Goal: Book appointment/travel/reservation

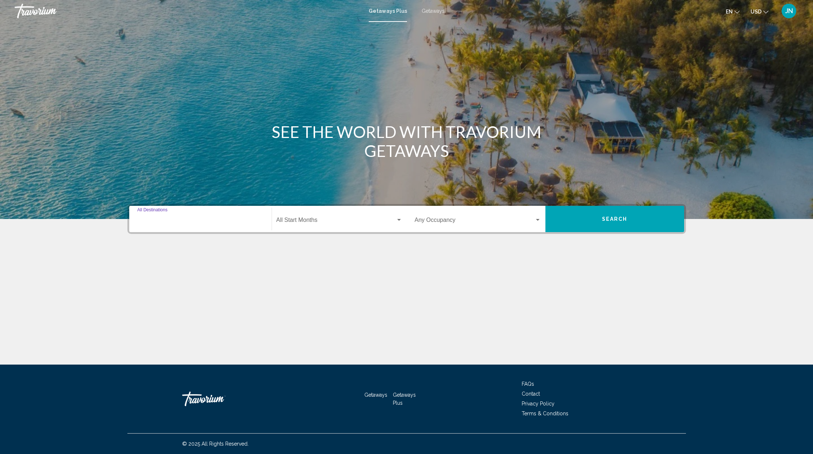
click at [225, 221] on input "Destination All Destinations" at bounding box center [200, 221] width 126 height 7
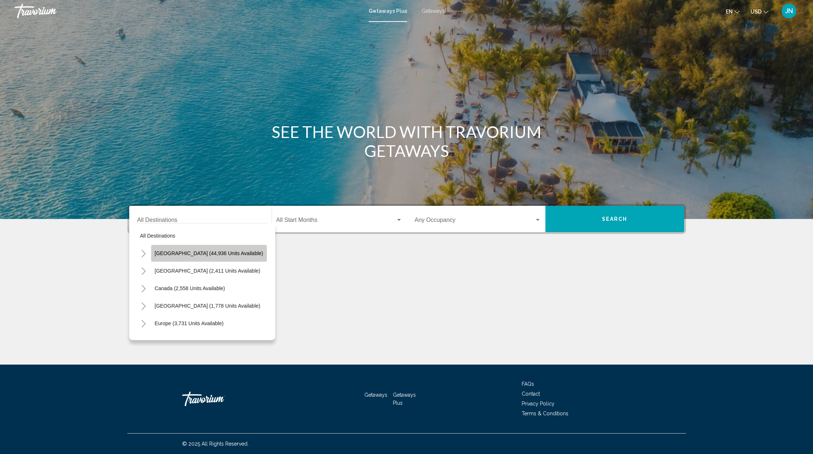
click at [224, 254] on span "[GEOGRAPHIC_DATA] (44,936 units available)" at bounding box center [209, 253] width 108 height 6
type input "**********"
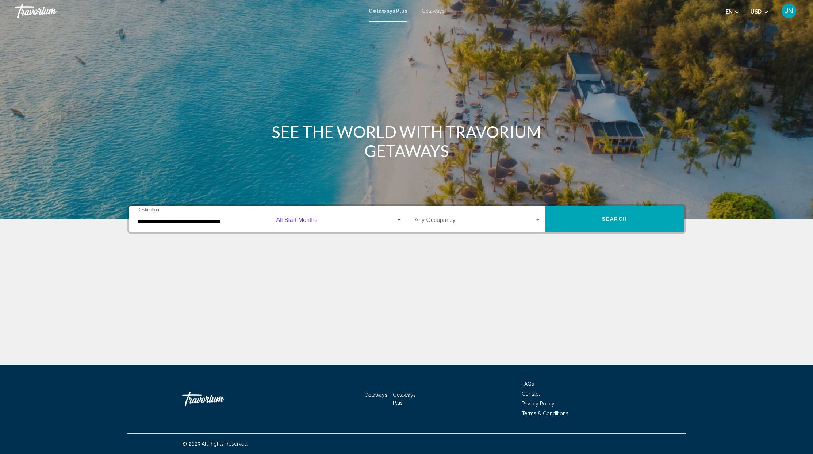
click at [400, 219] on div "Search widget" at bounding box center [399, 220] width 4 height 2
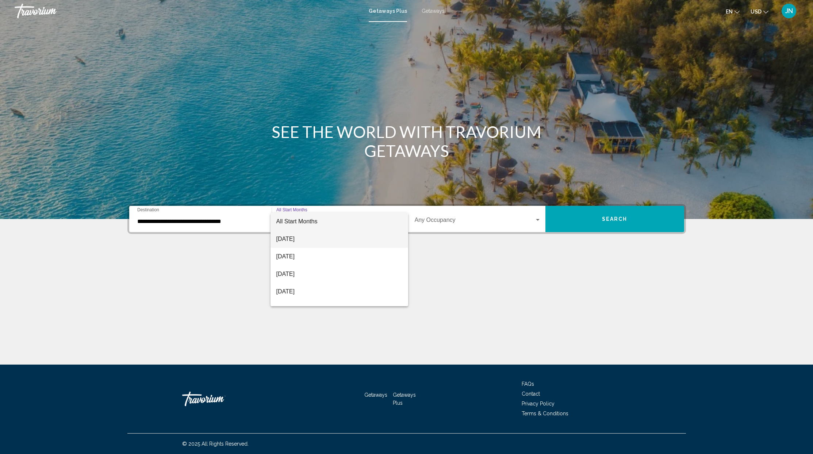
click at [357, 235] on span "[DATE]" at bounding box center [339, 239] width 126 height 18
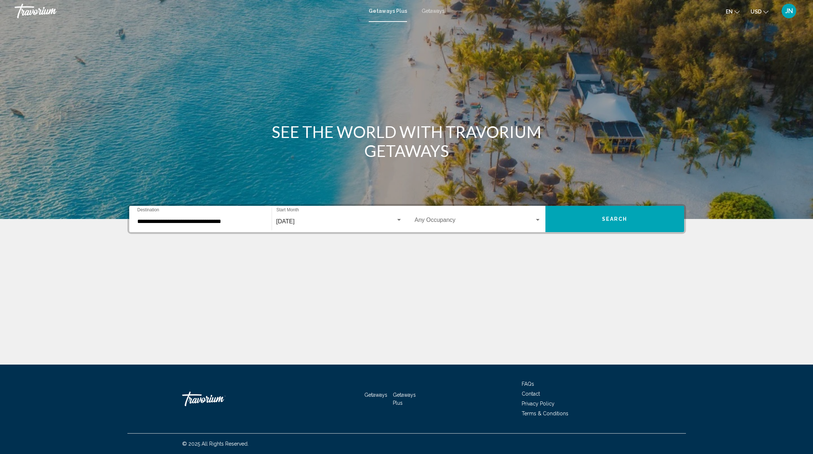
click at [535, 215] on div "Occupancy Any Occupancy" at bounding box center [478, 219] width 126 height 23
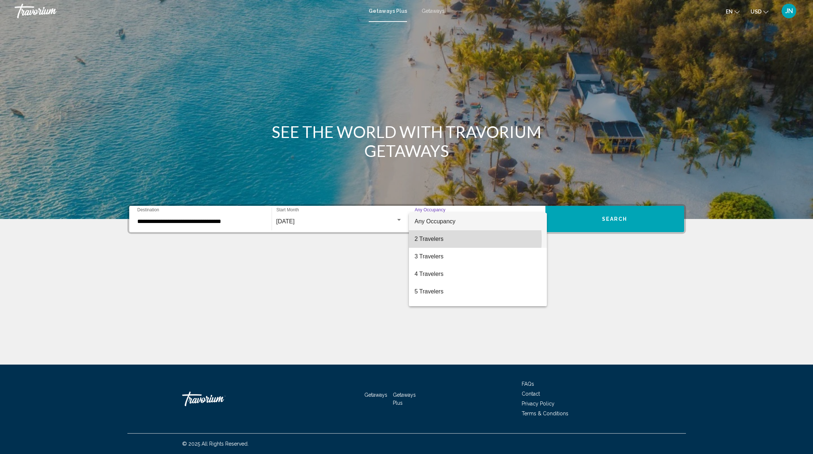
click at [438, 239] on span "2 Travelers" at bounding box center [478, 239] width 126 height 18
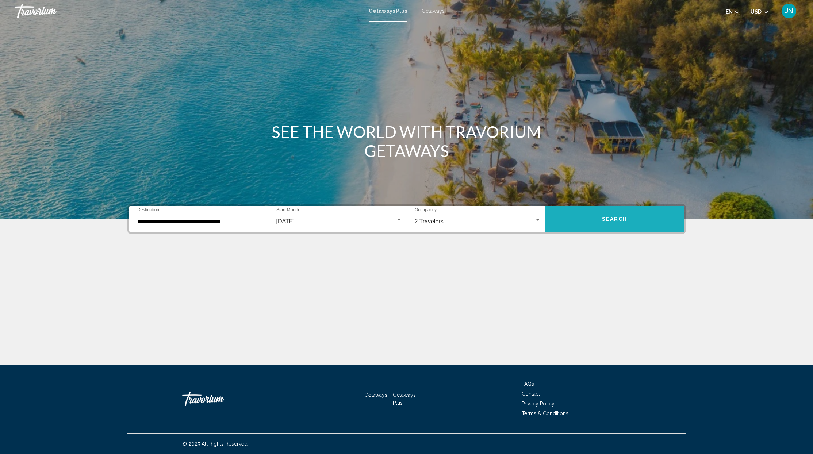
click at [609, 216] on span "Search" at bounding box center [615, 219] width 26 height 6
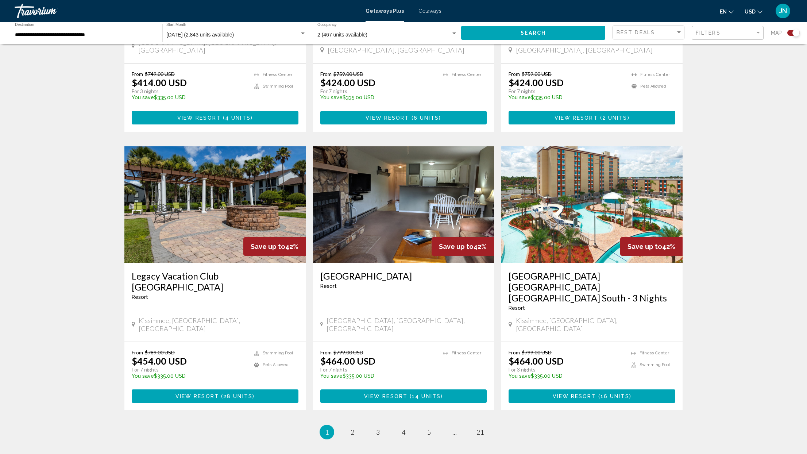
scroll to position [955, 0]
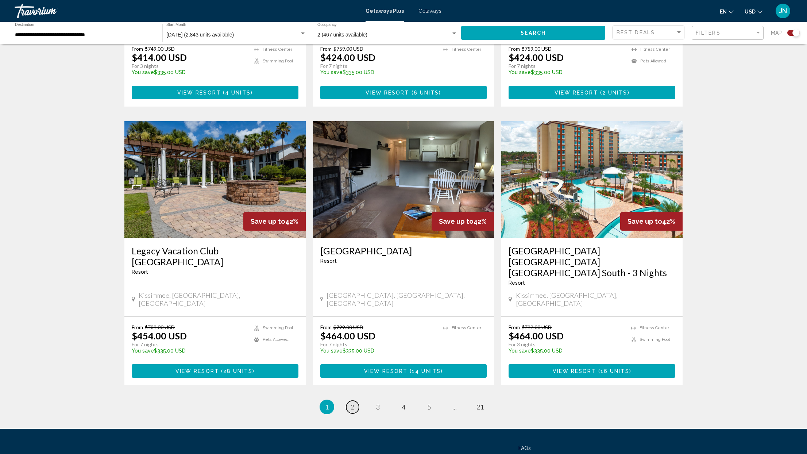
click at [351, 403] on span "2" at bounding box center [353, 407] width 4 height 8
